Goal: Find specific page/section: Find specific page/section

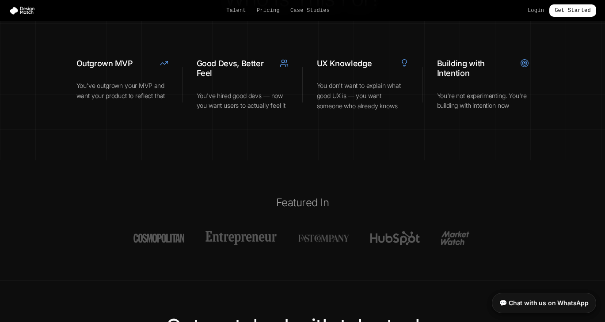
scroll to position [3368, 0]
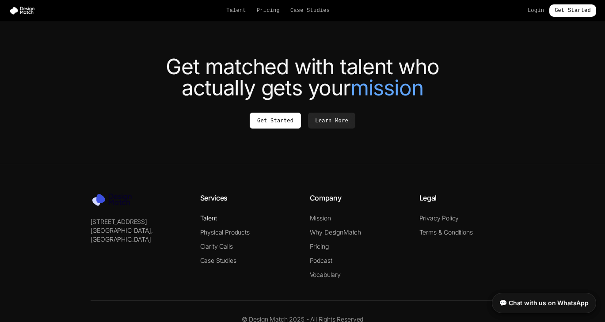
click at [213, 214] on link "Talent" at bounding box center [208, 218] width 17 height 8
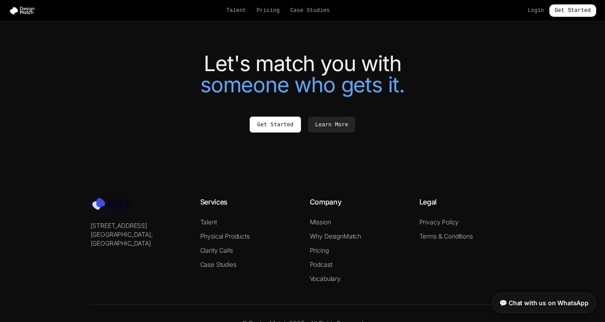
scroll to position [1987, 0]
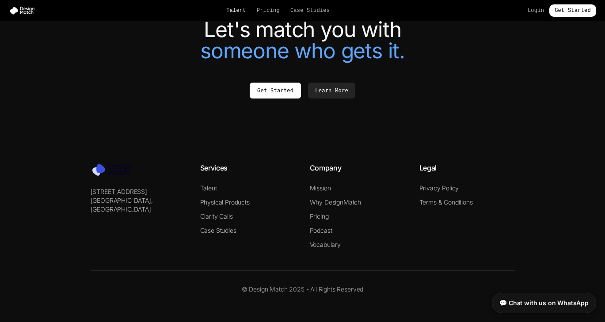
click at [236, 11] on link "Talent" at bounding box center [236, 10] width 20 height 7
click at [563, 301] on link "💬 Chat with us on WhatsApp" at bounding box center [544, 301] width 104 height 20
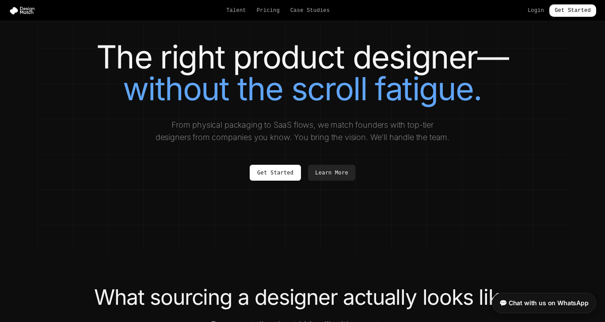
scroll to position [0, 0]
